Goal: Task Accomplishment & Management: Use online tool/utility

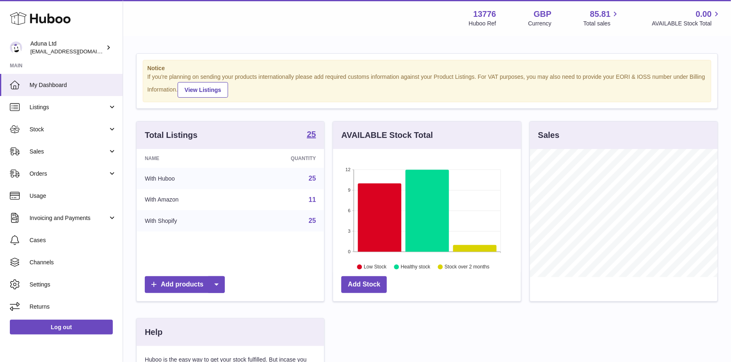
scroll to position [128, 188]
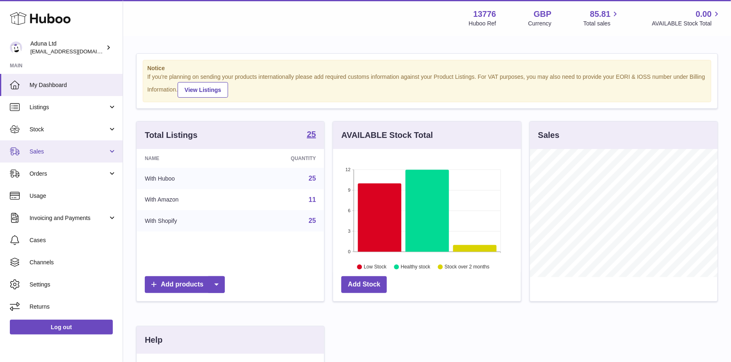
click at [50, 148] on span "Sales" at bounding box center [69, 152] width 78 height 8
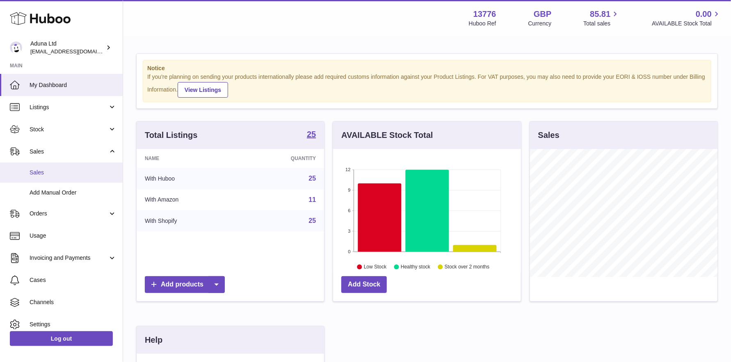
click at [57, 171] on span "Sales" at bounding box center [73, 173] width 87 height 8
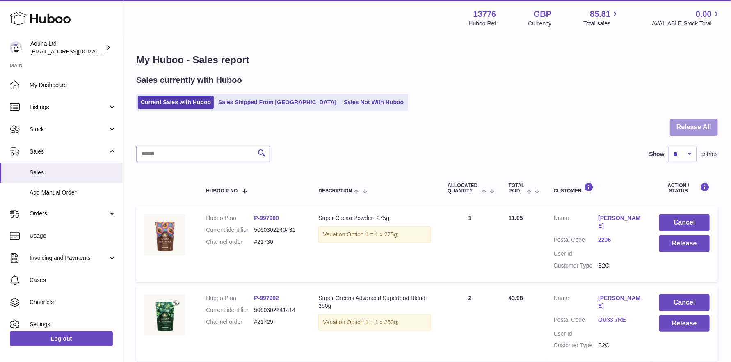
click at [707, 127] on button "Release All" at bounding box center [694, 127] width 48 height 17
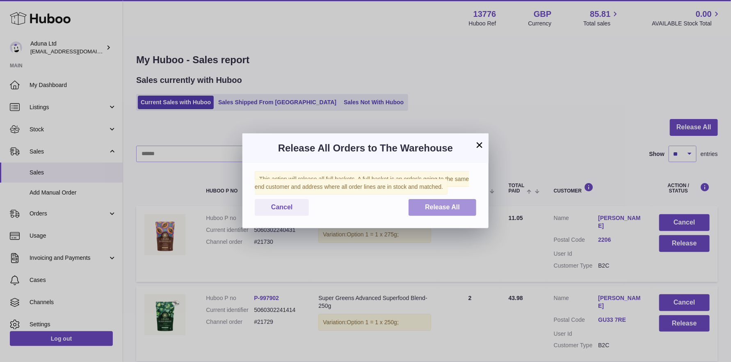
click at [447, 204] on span "Release All" at bounding box center [442, 206] width 35 height 7
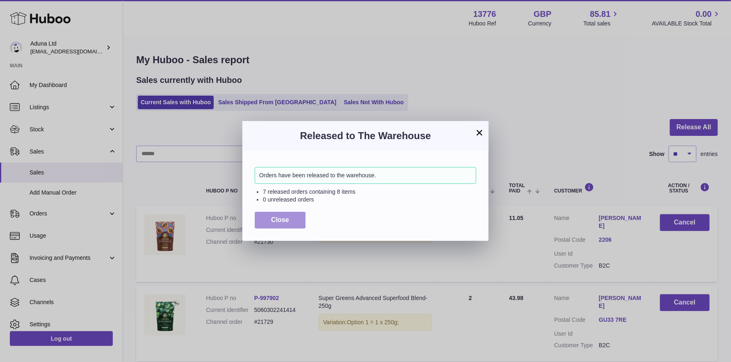
click at [296, 216] on button "Close" at bounding box center [280, 220] width 51 height 17
